Goal: Task Accomplishment & Management: Manage account settings

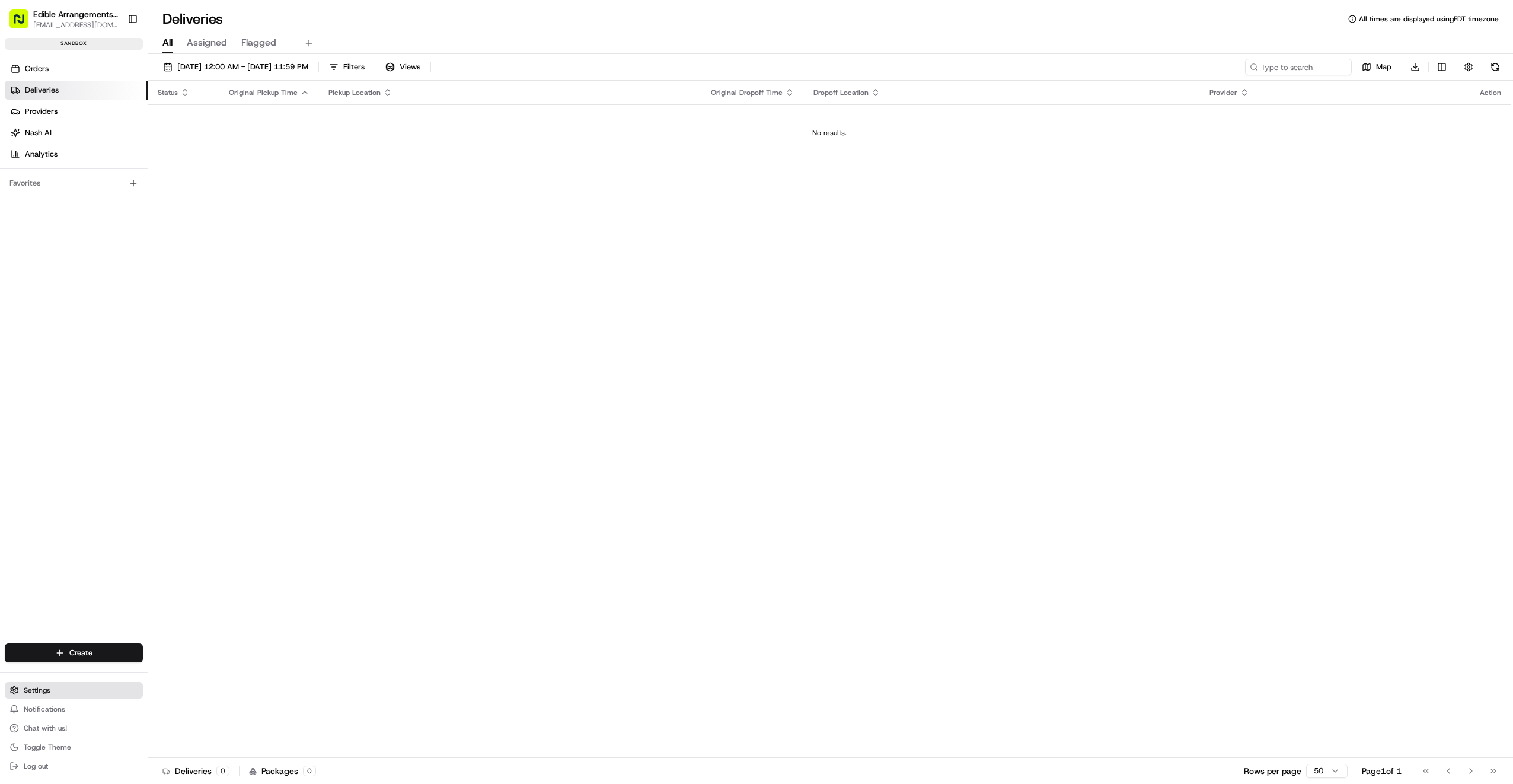
click at [30, 691] on span "Settings" at bounding box center [37, 690] width 27 height 9
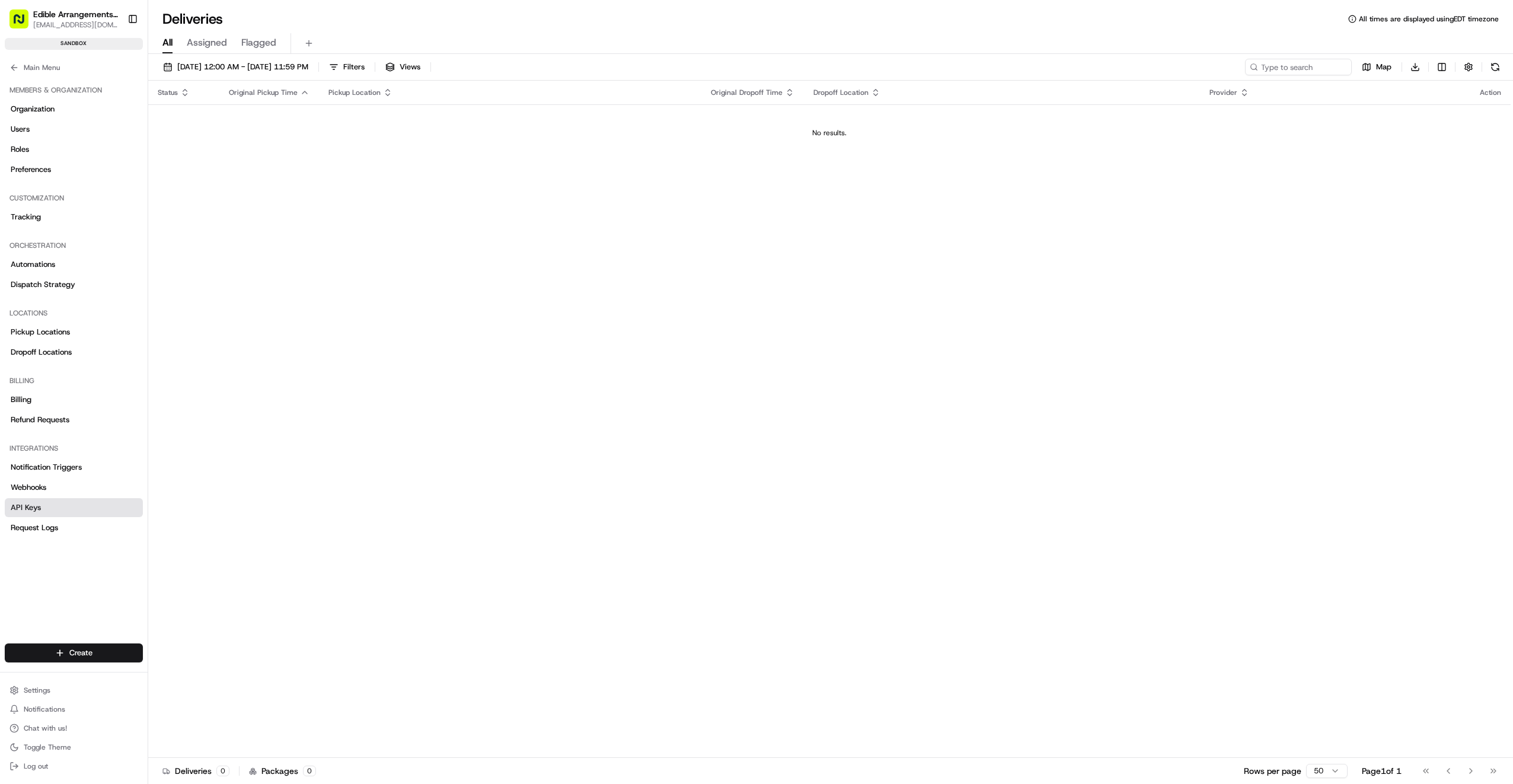
click at [31, 506] on span "API Keys" at bounding box center [25, 508] width 30 height 11
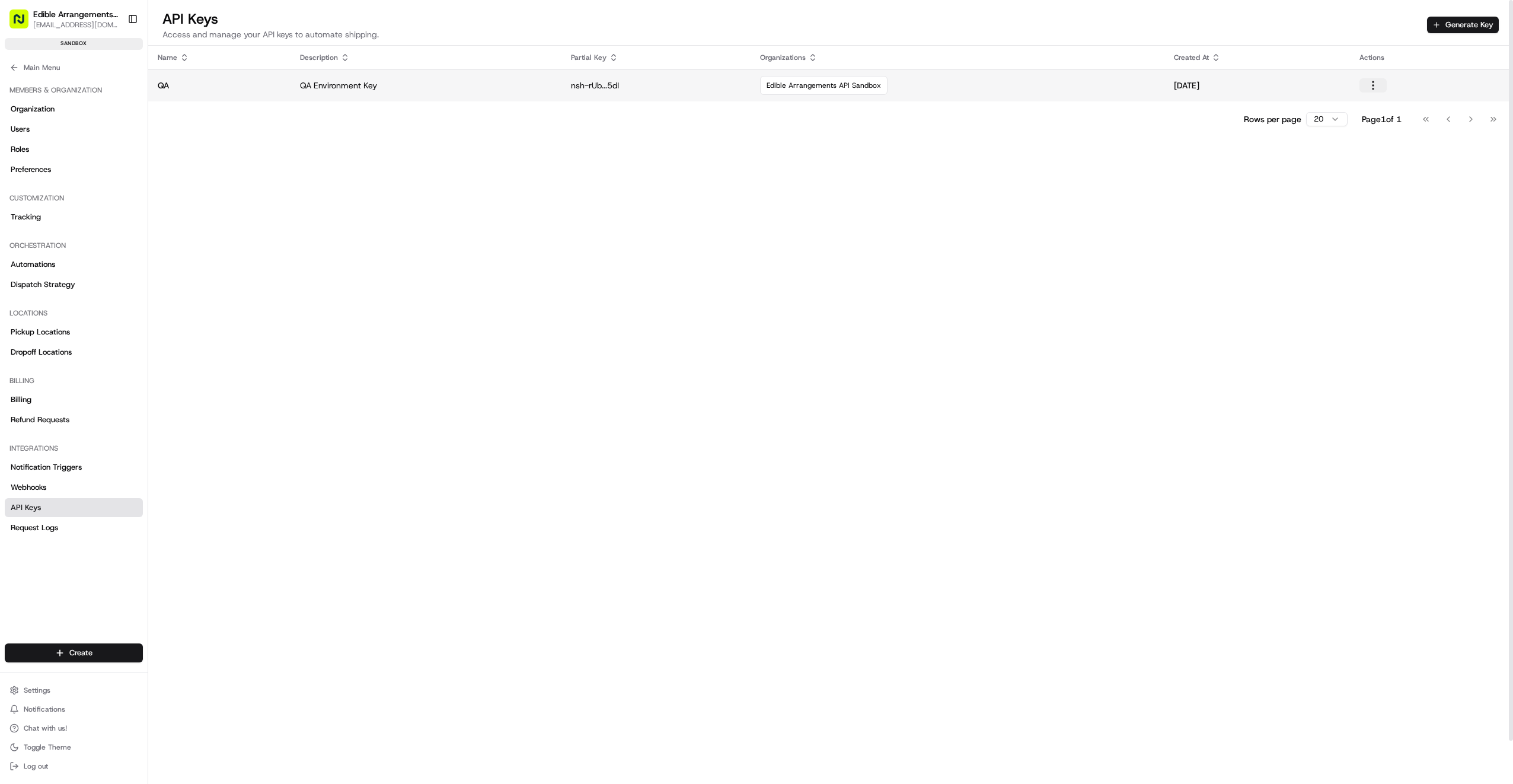
click at [1377, 86] on button "button" at bounding box center [1373, 85] width 27 height 14
click at [1206, 485] on div "Name Description Partial Key Organizations Created At Actions QA QA Environment…" at bounding box center [830, 437] width 1365 height 784
click at [363, 84] on p "QA Environment Key" at bounding box center [426, 85] width 252 height 12
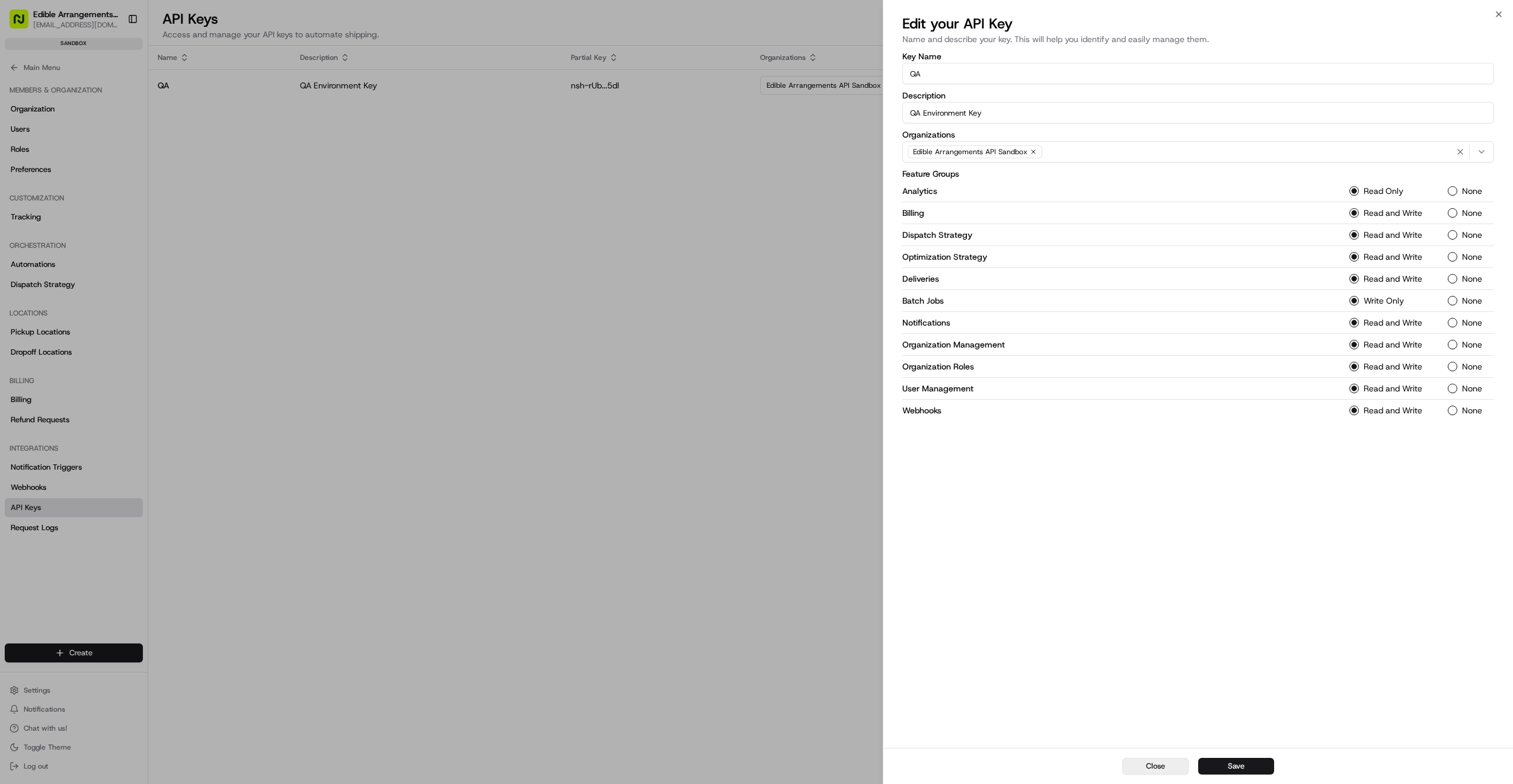
click at [1155, 765] on button "Close" at bounding box center [1155, 765] width 66 height 17
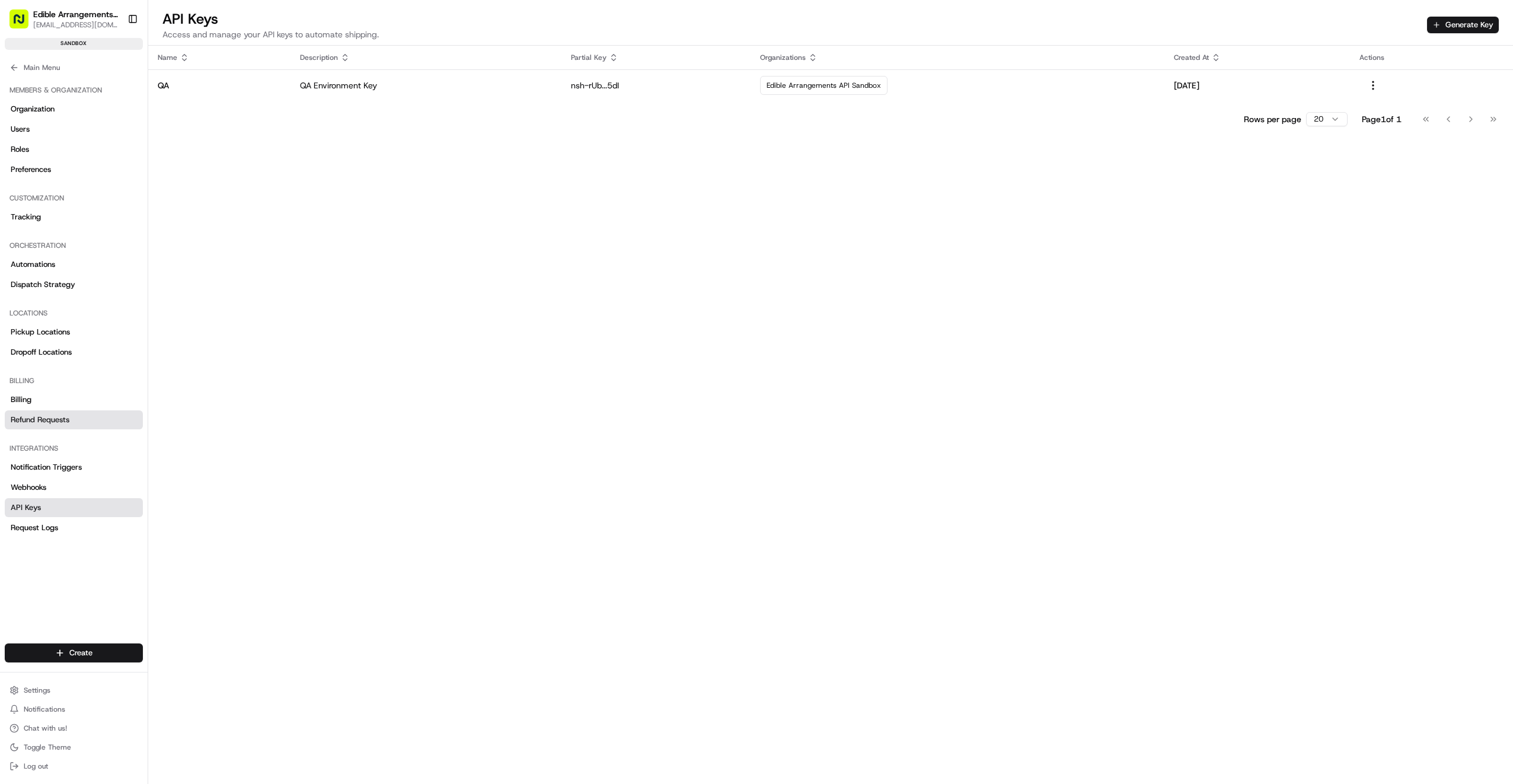
click at [33, 418] on span "Refund Requests" at bounding box center [40, 419] width 59 height 11
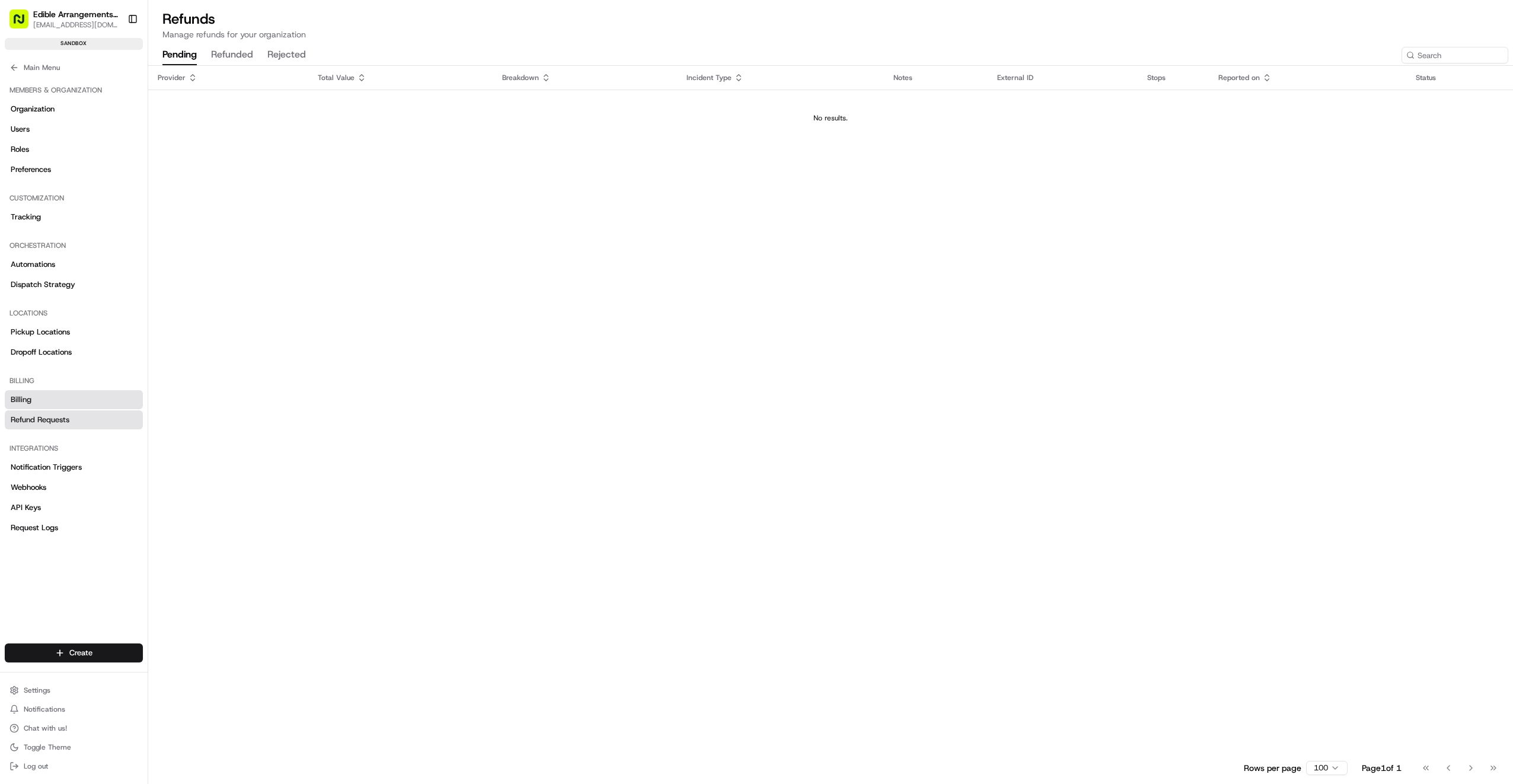
click at [22, 396] on span "Billing" at bounding box center [21, 399] width 21 height 11
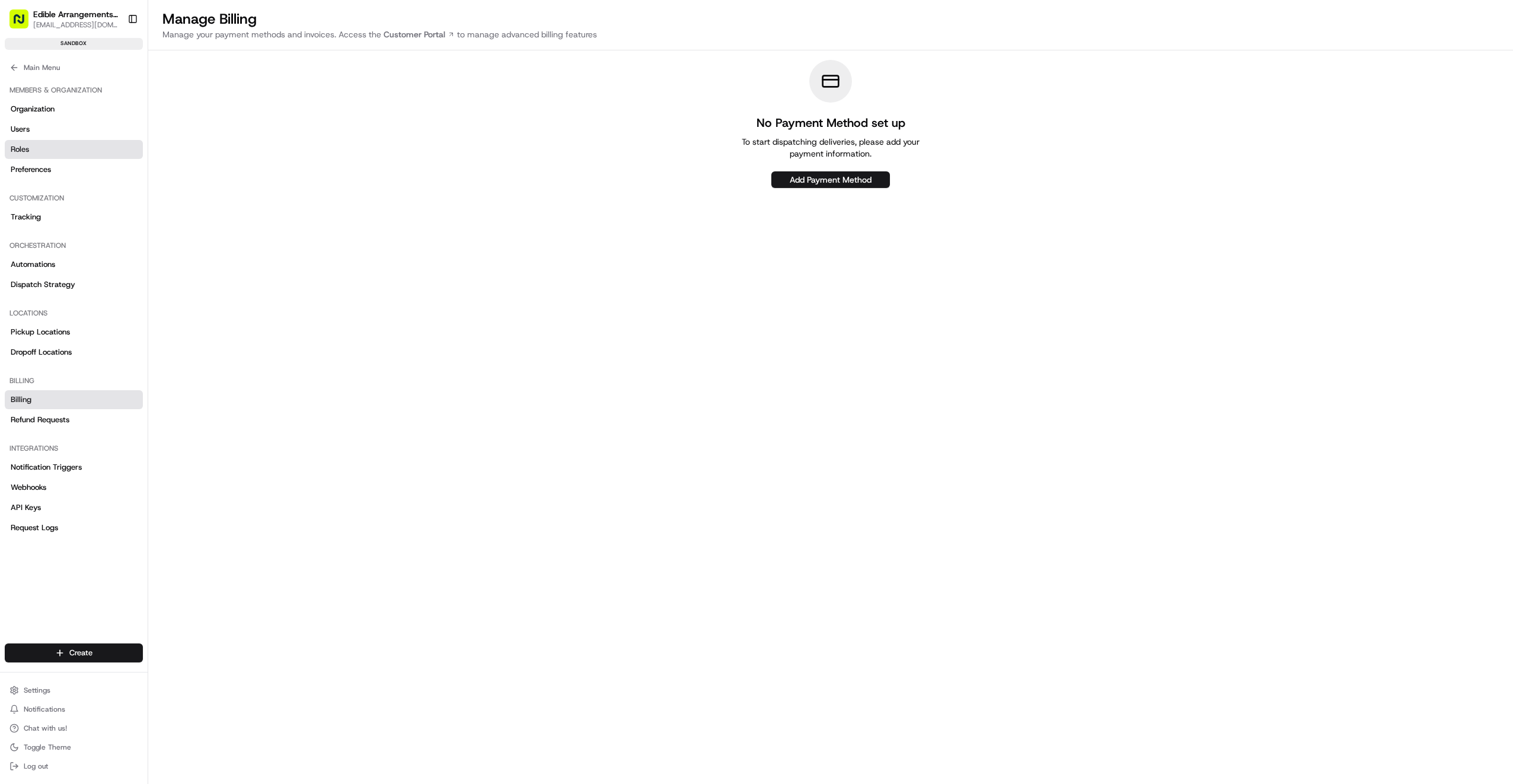
click at [19, 150] on span "Roles" at bounding box center [20, 150] width 19 height 11
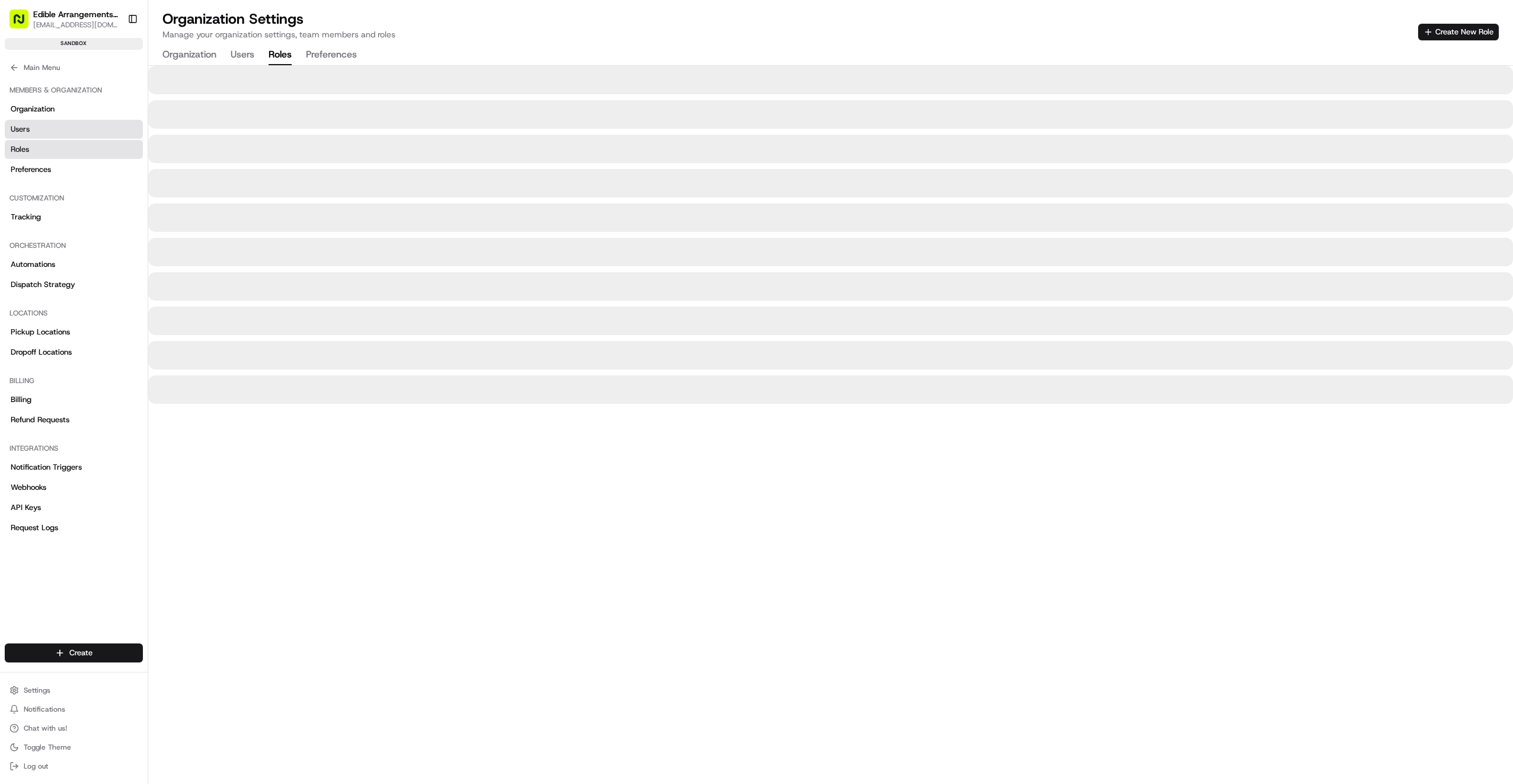
click at [25, 124] on span "Users" at bounding box center [20, 130] width 19 height 11
click at [33, 104] on span "Organization" at bounding box center [33, 109] width 44 height 11
